Goal: Information Seeking & Learning: Check status

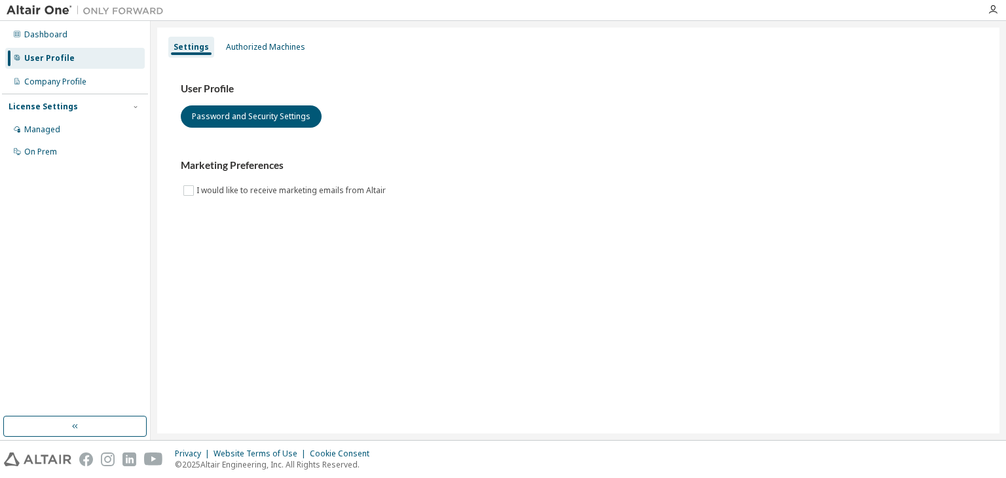
click at [49, 10] on img at bounding box center [89, 10] width 164 height 13
click at [81, 135] on div "Managed" at bounding box center [75, 129] width 140 height 21
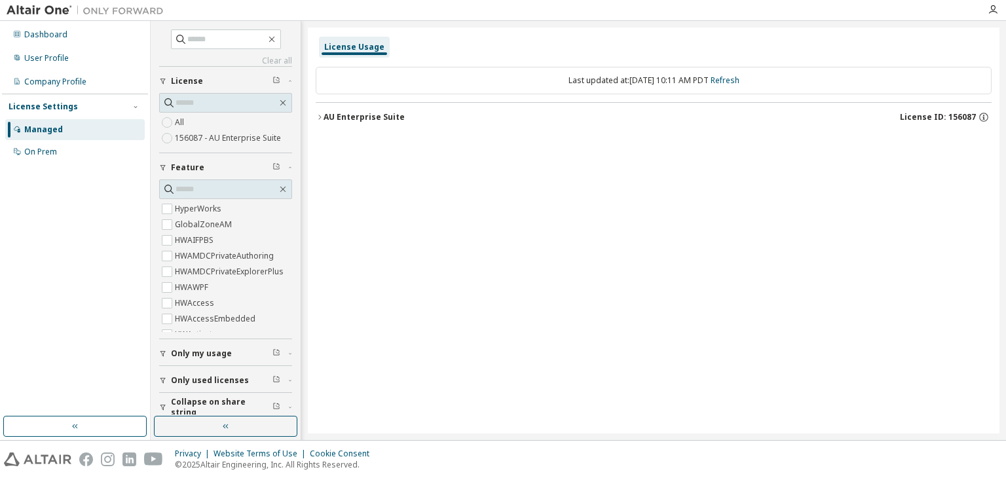
click at [181, 140] on label "156087 - AU Enterprise Suite" at bounding box center [229, 138] width 109 height 16
click at [393, 121] on div "AU Enterprise Suite" at bounding box center [364, 117] width 81 height 10
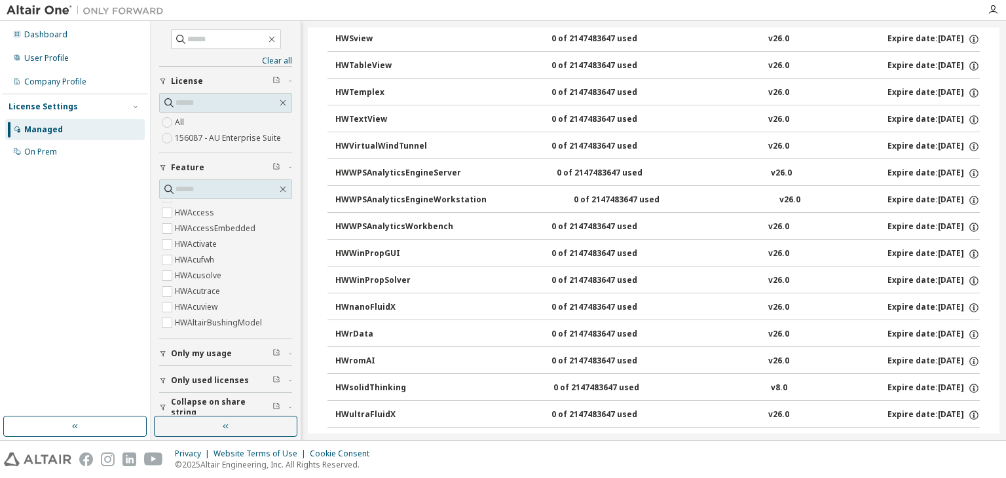
scroll to position [262, 0]
click at [212, 355] on span "Only my usage" at bounding box center [201, 354] width 61 height 10
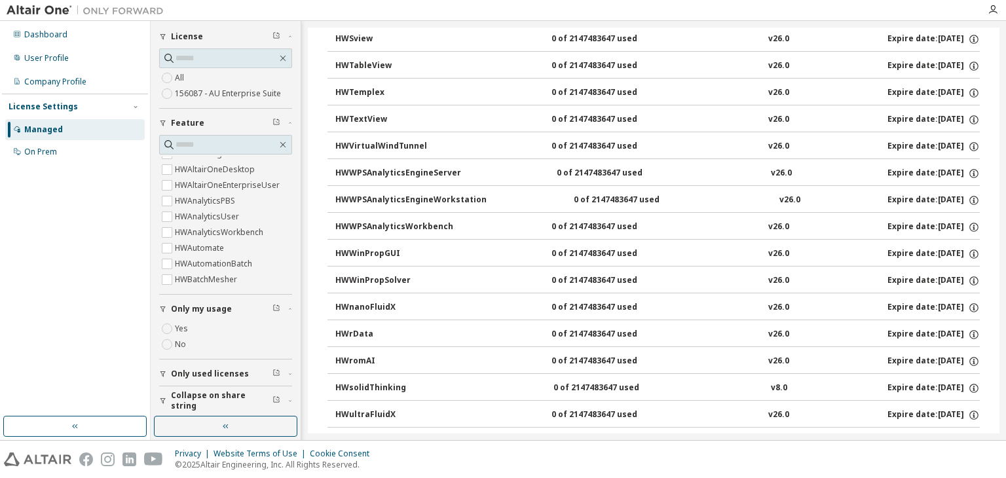
scroll to position [47, 0]
click at [176, 368] on span "Only used licenses" at bounding box center [210, 371] width 78 height 10
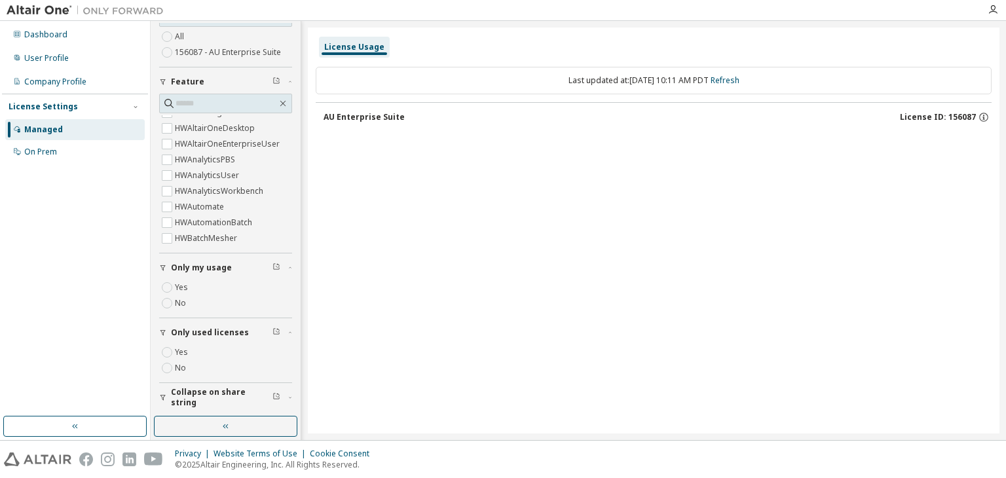
scroll to position [0, 0]
drag, startPoint x: 411, startPoint y: 105, endPoint x: 394, endPoint y: 121, distance: 23.2
click at [410, 108] on button "AU Enterprise Suite License ID: 156087" at bounding box center [658, 117] width 668 height 29
click at [392, 121] on div "AU Enterprise Suite" at bounding box center [364, 117] width 81 height 10
drag, startPoint x: 947, startPoint y: 121, endPoint x: 956, endPoint y: 117, distance: 10.8
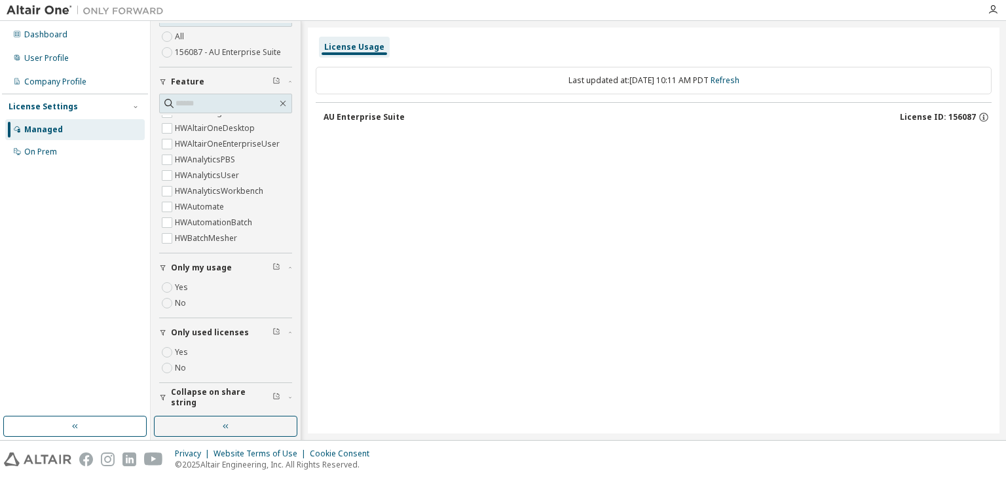
click at [956, 117] on span "License ID: 156087" at bounding box center [938, 117] width 76 height 10
drag, startPoint x: 956, startPoint y: 117, endPoint x: 925, endPoint y: 121, distance: 31.8
click at [953, 117] on span "License ID: 156087" at bounding box center [938, 117] width 76 height 10
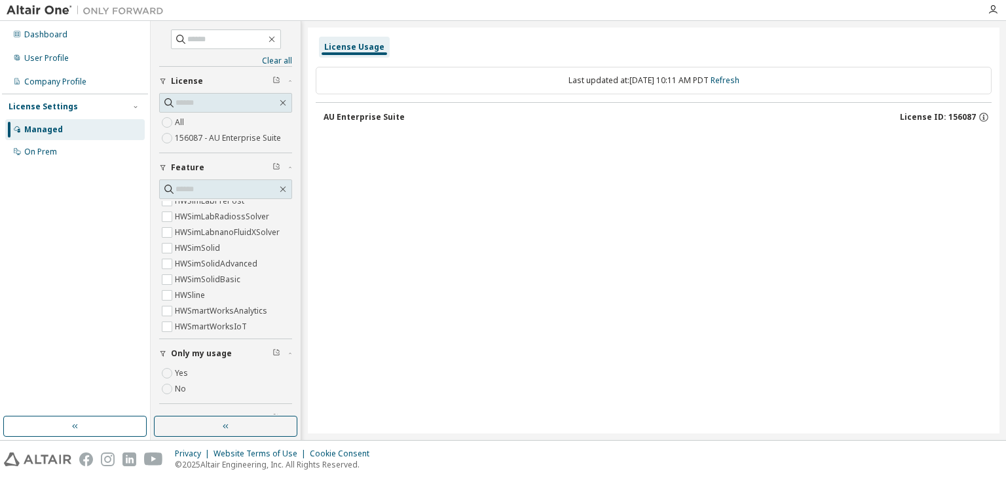
scroll to position [5048, 0]
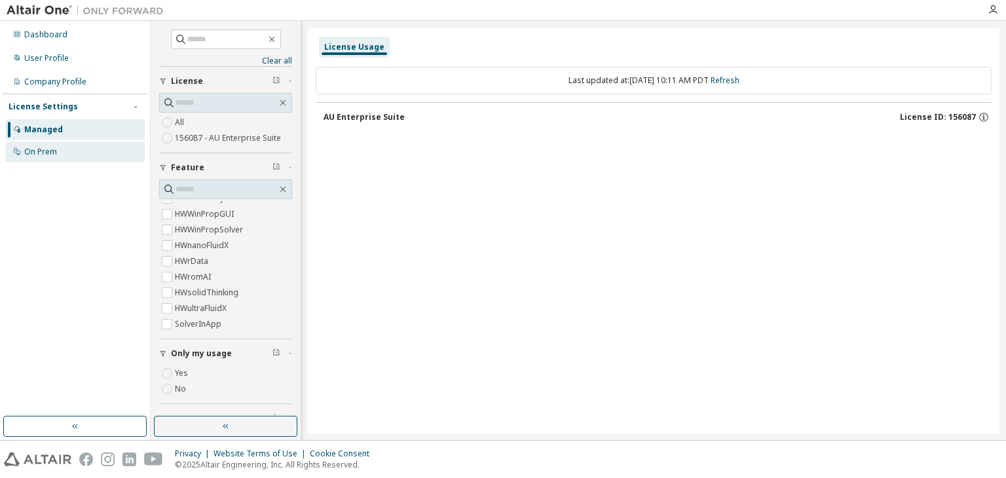
click at [76, 147] on div "On Prem" at bounding box center [75, 152] width 140 height 21
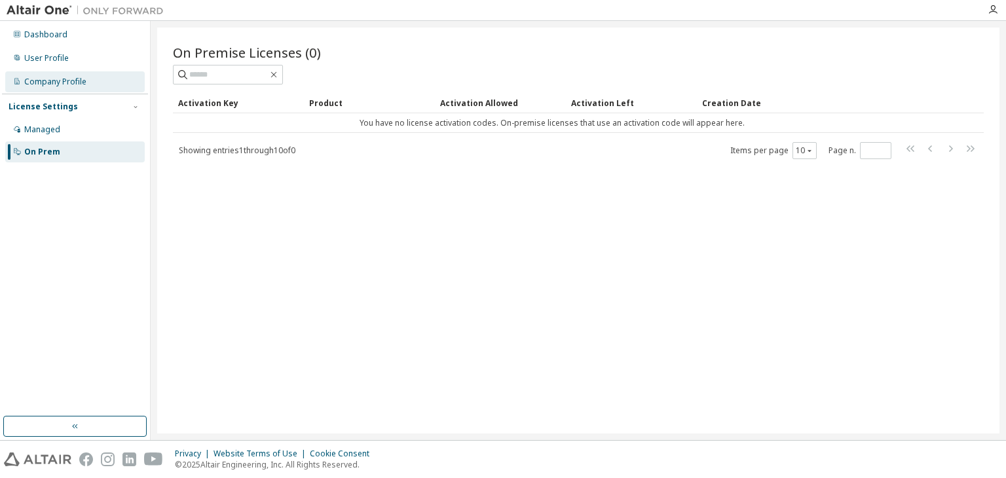
click at [55, 77] on div "Company Profile" at bounding box center [55, 82] width 62 height 10
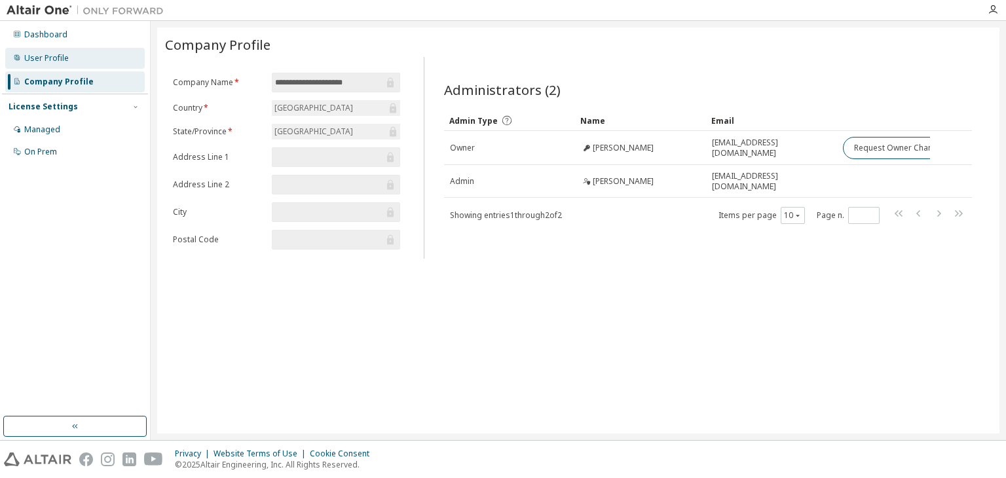
click at [76, 64] on div "User Profile" at bounding box center [75, 58] width 140 height 21
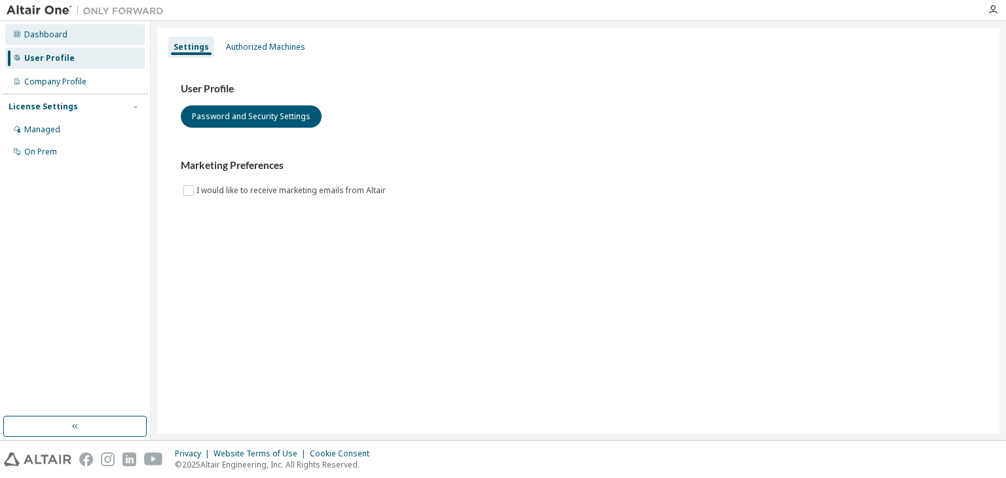
click at [71, 41] on div "Dashboard" at bounding box center [75, 34] width 140 height 21
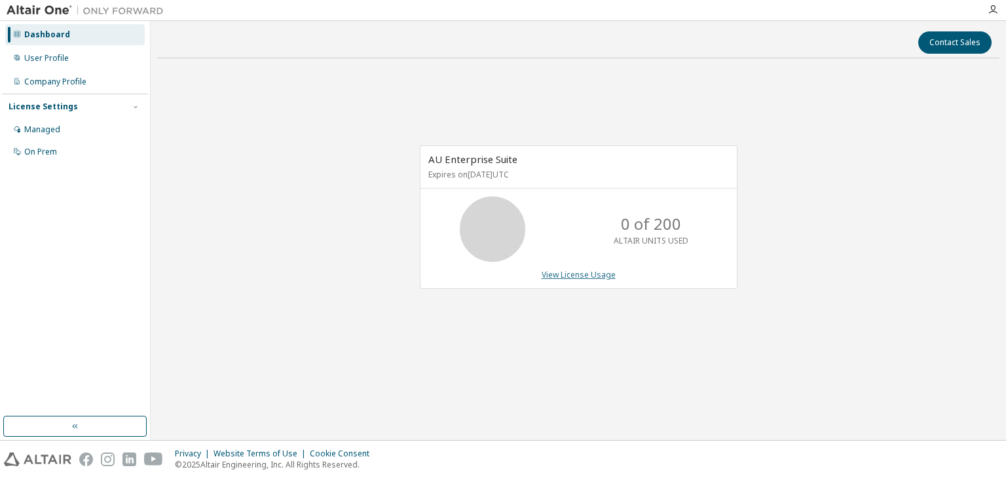
click at [589, 276] on link "View License Usage" at bounding box center [579, 274] width 74 height 11
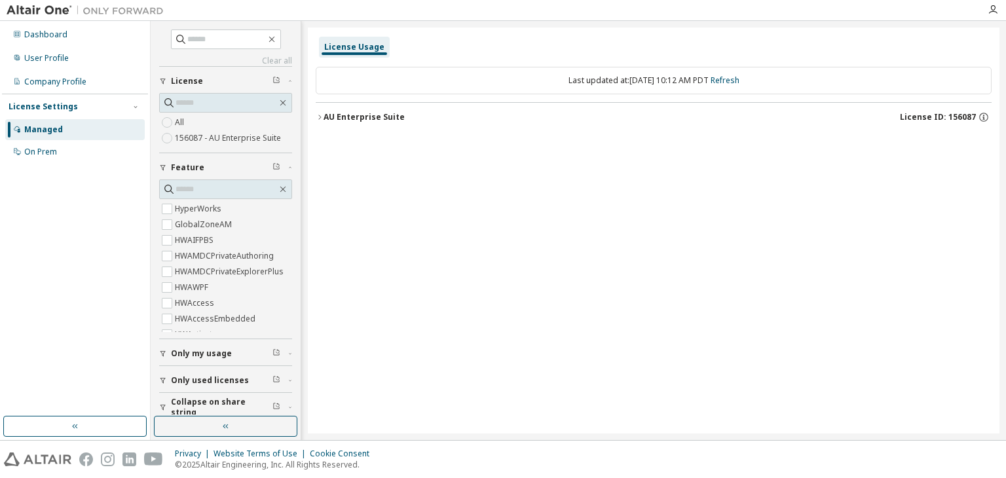
click at [48, 6] on img at bounding box center [89, 10] width 164 height 13
click at [35, 29] on div "Dashboard" at bounding box center [45, 34] width 43 height 10
